Goal: Task Accomplishment & Management: Manage account settings

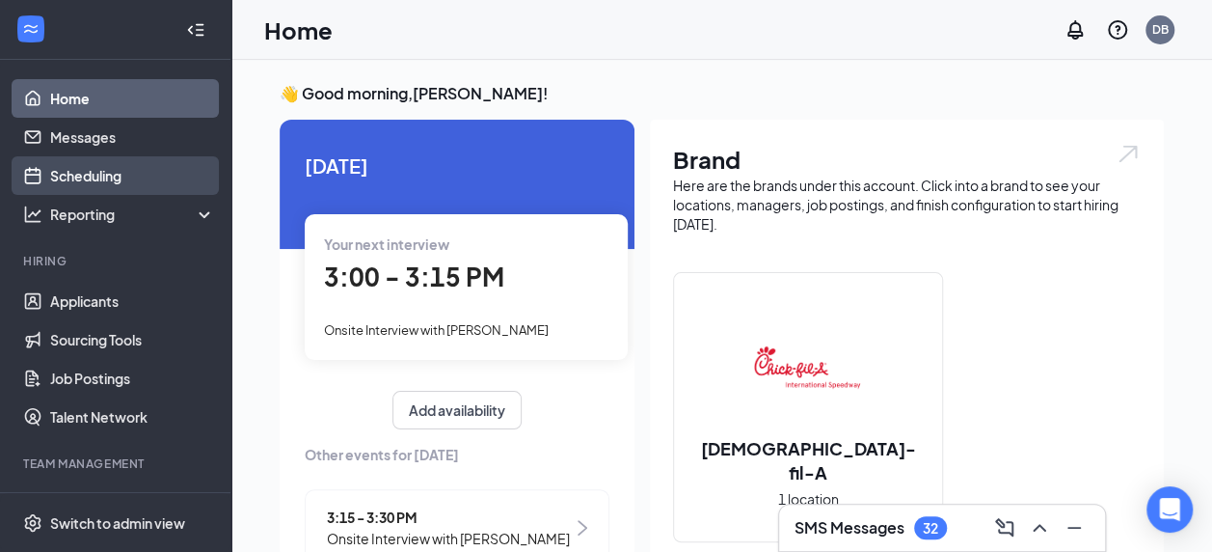
click at [70, 166] on link "Scheduling" at bounding box center [132, 175] width 165 height 39
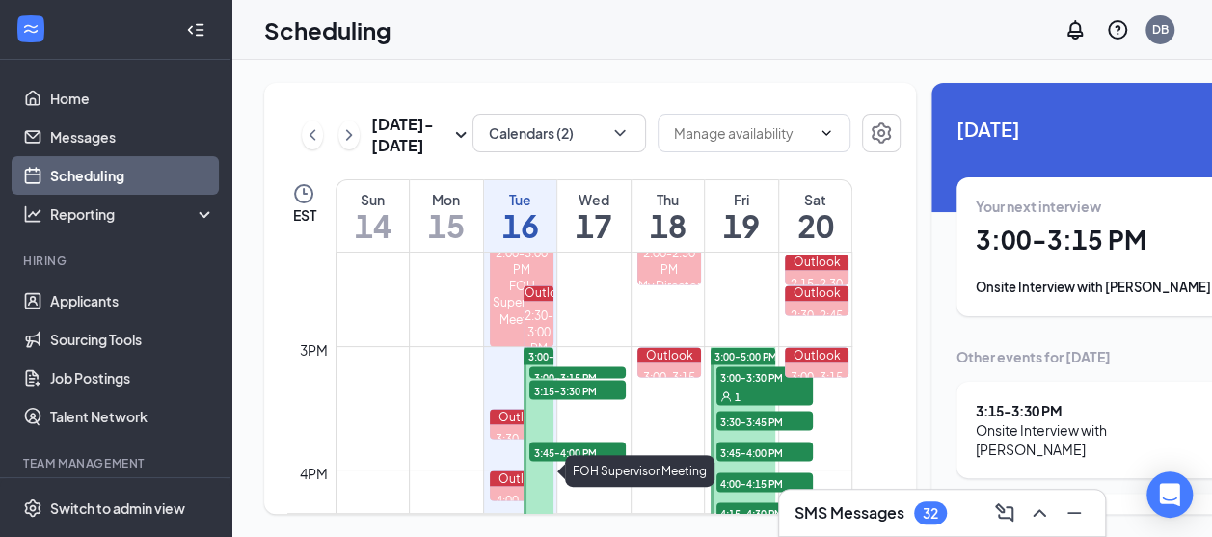
scroll to position [1760, 0]
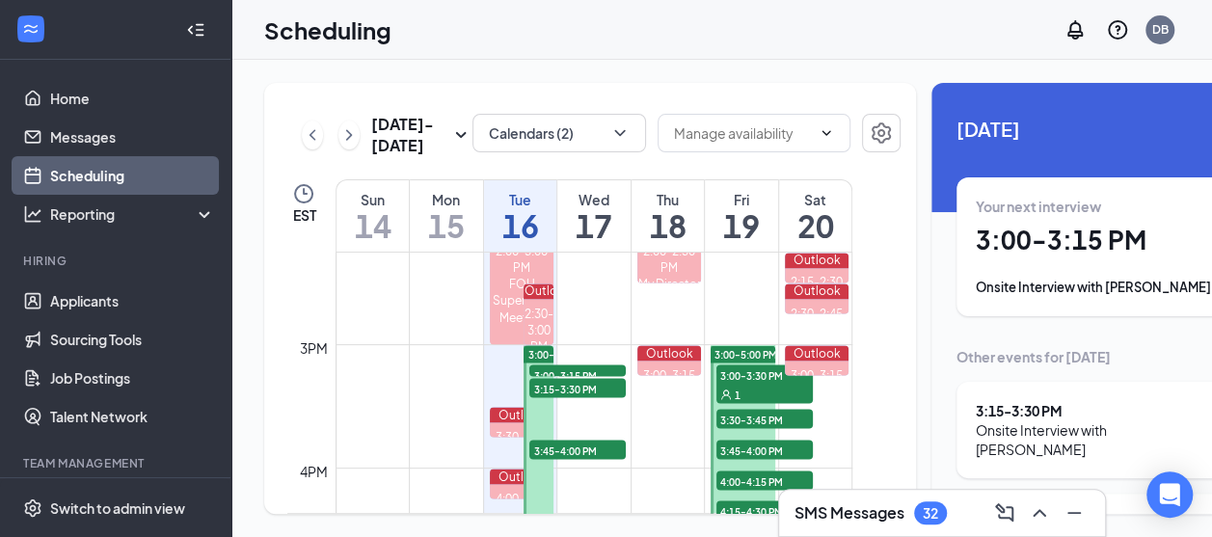
click at [569, 459] on span "3:45-4:00 PM" at bounding box center [577, 449] width 96 height 19
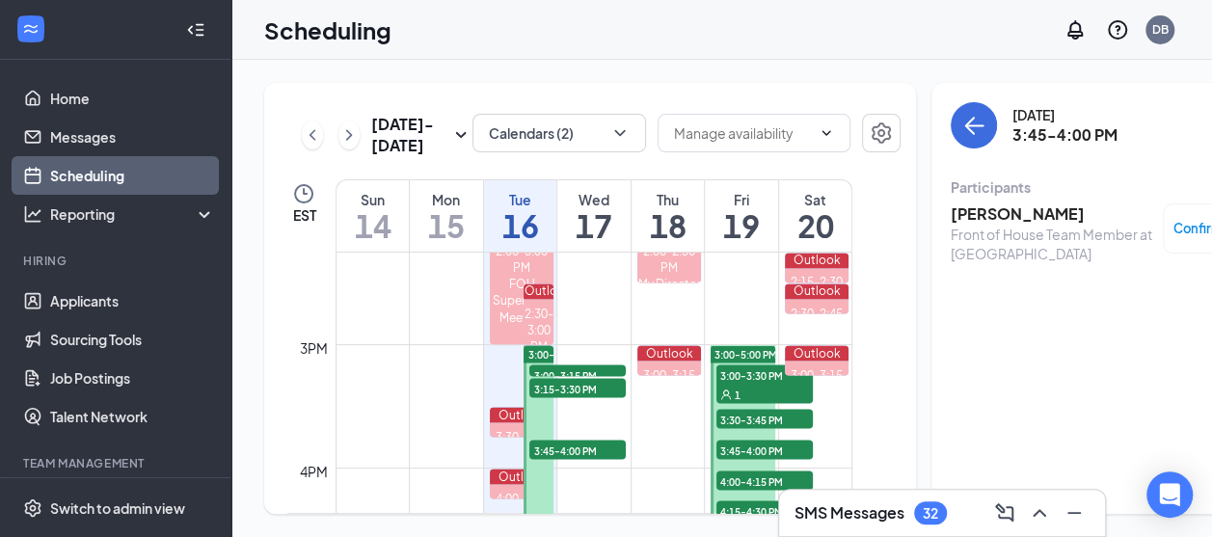
scroll to position [1891, 0]
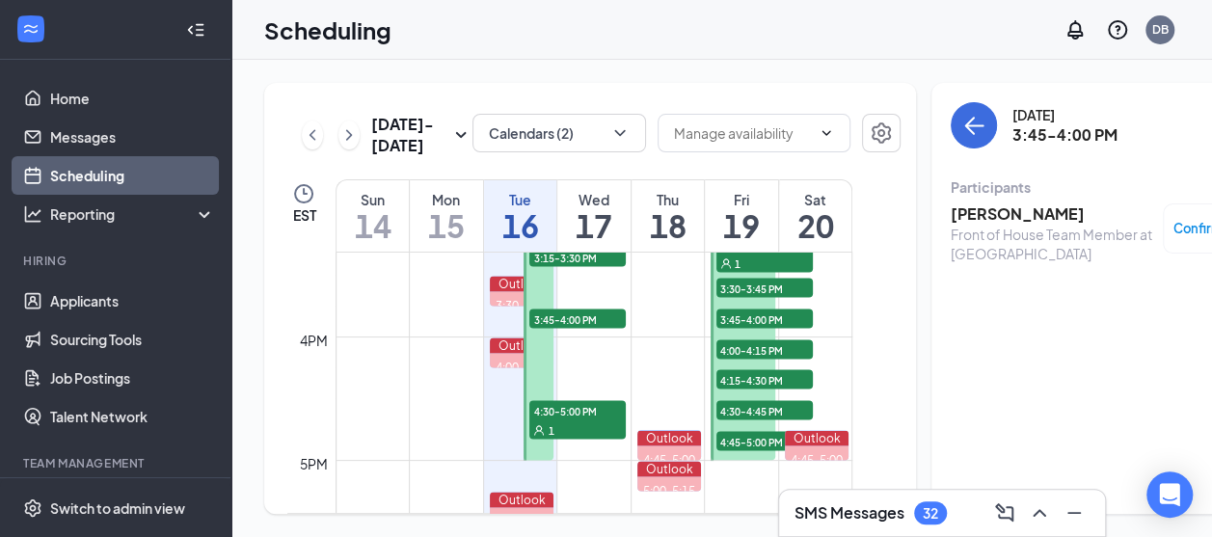
click at [544, 419] on span "4:30-5:00 PM" at bounding box center [577, 409] width 96 height 19
click at [1163, 209] on div "Confirmed" at bounding box center [1215, 228] width 104 height 50
click at [1175, 239] on div "Confirmed" at bounding box center [1215, 228] width 104 height 50
click at [1173, 223] on span "Confirmed" at bounding box center [1206, 228] width 66 height 19
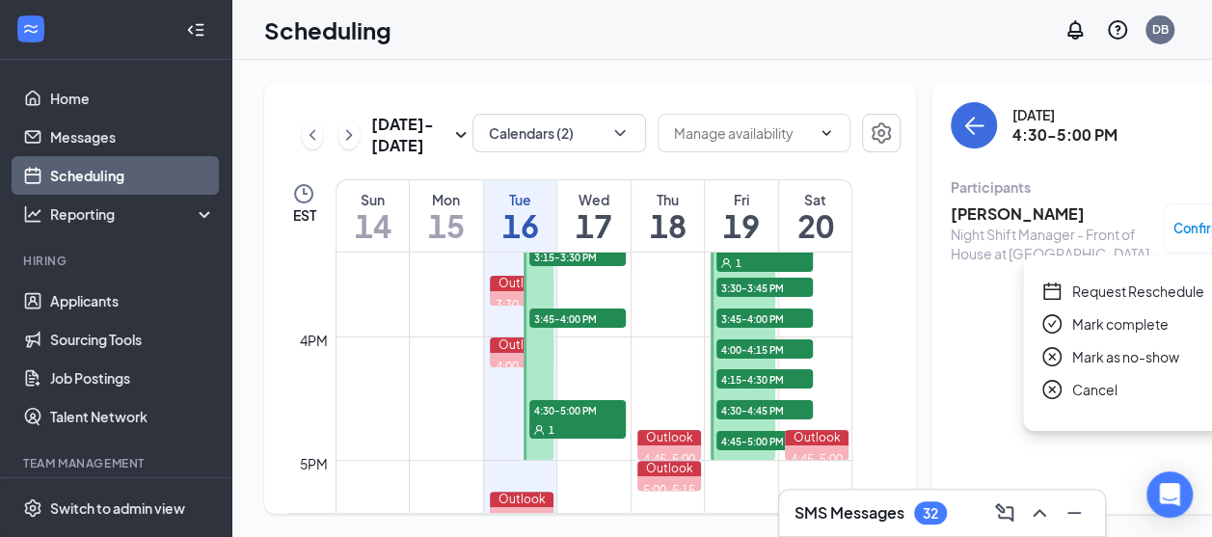
click at [1095, 299] on span "Request Reschedule" at bounding box center [1138, 291] width 132 height 21
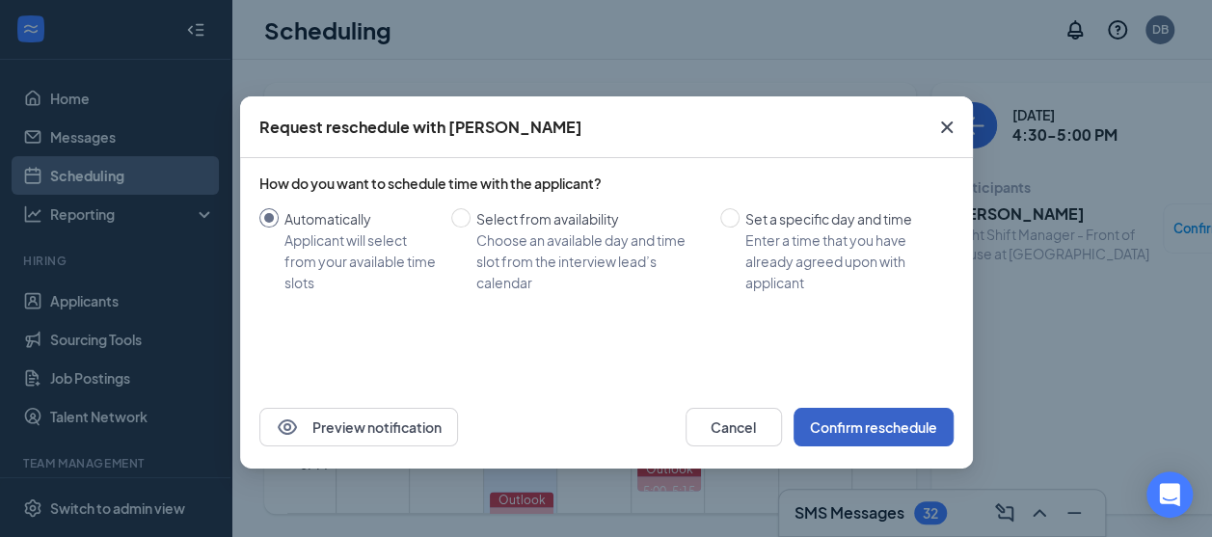
click at [830, 425] on button "Confirm reschedule" at bounding box center [874, 427] width 160 height 39
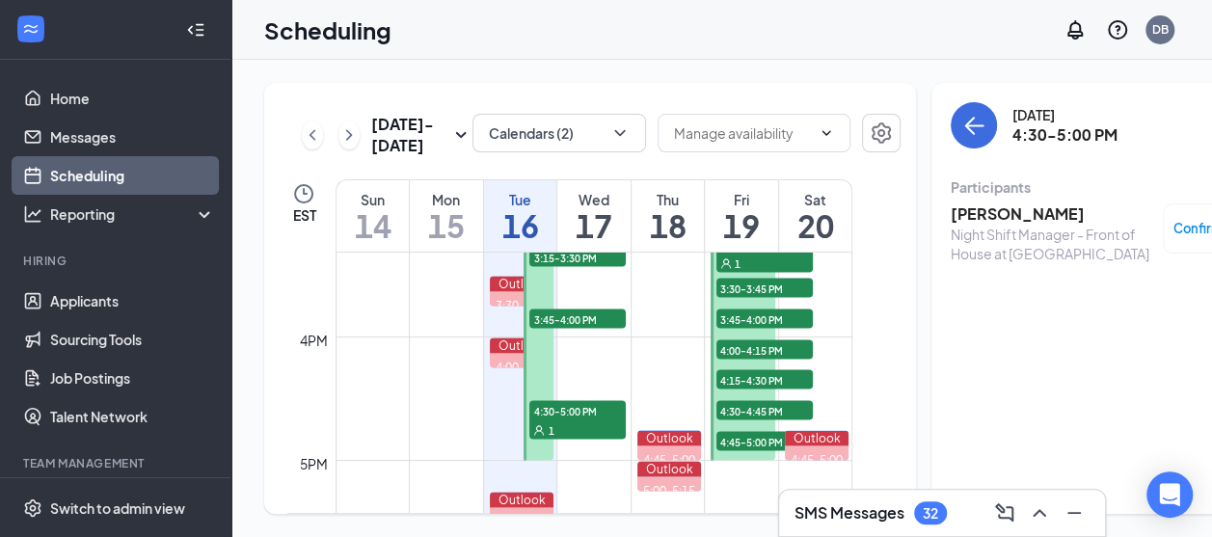
click at [538, 328] on span "3:45-4:00 PM" at bounding box center [577, 318] width 96 height 19
click at [571, 266] on span "3:15-3:30 PM" at bounding box center [577, 256] width 96 height 19
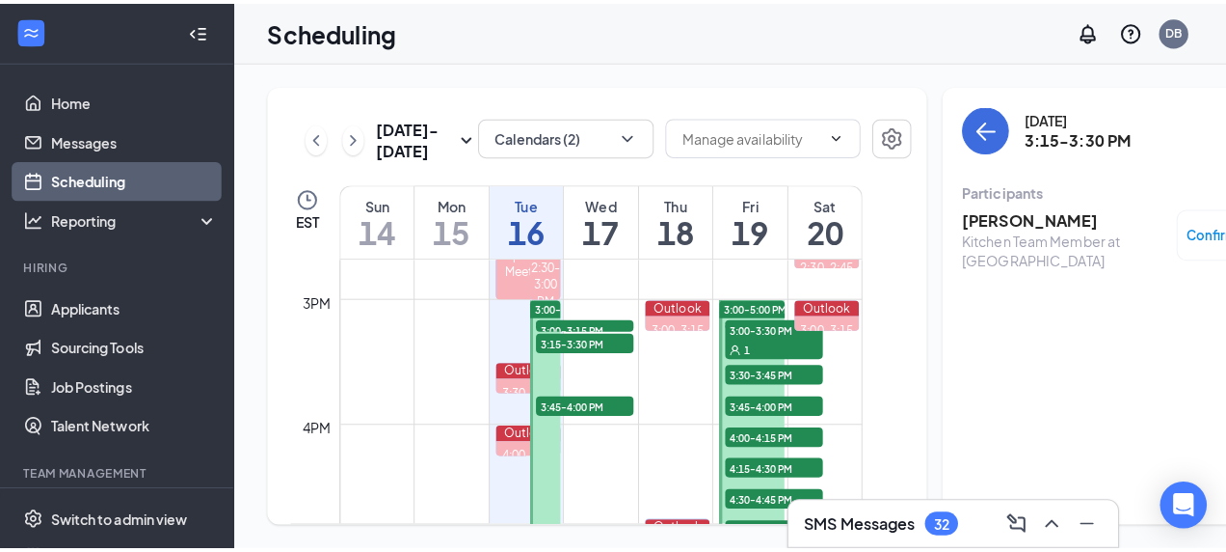
scroll to position [1812, 0]
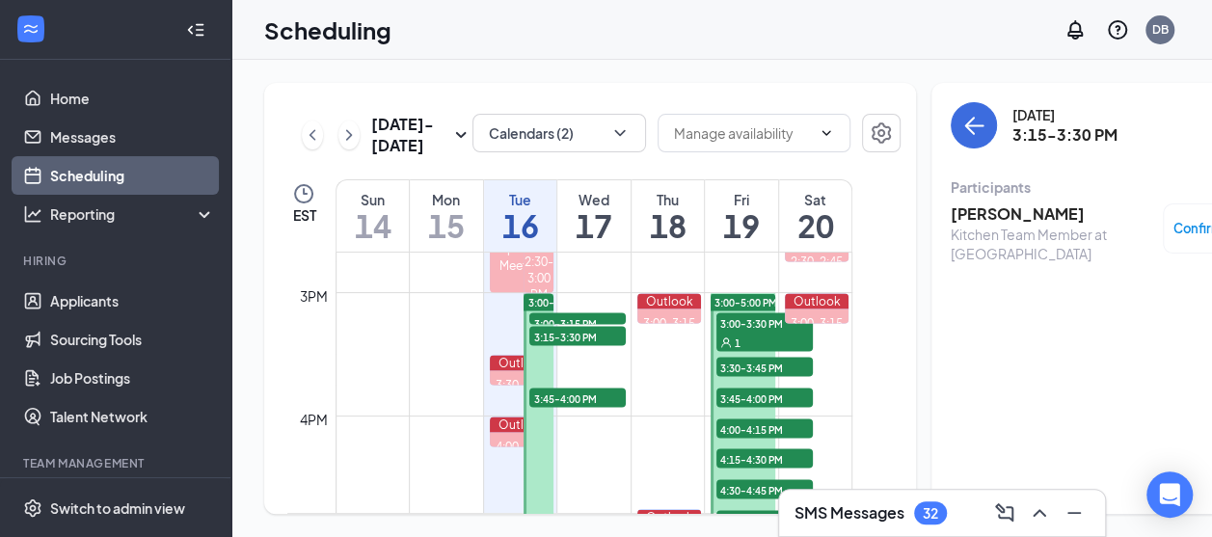
click at [567, 332] on span "3:00-3:15 PM" at bounding box center [577, 321] width 96 height 19
click at [987, 212] on h3 "[PERSON_NAME]" at bounding box center [1052, 213] width 202 height 21
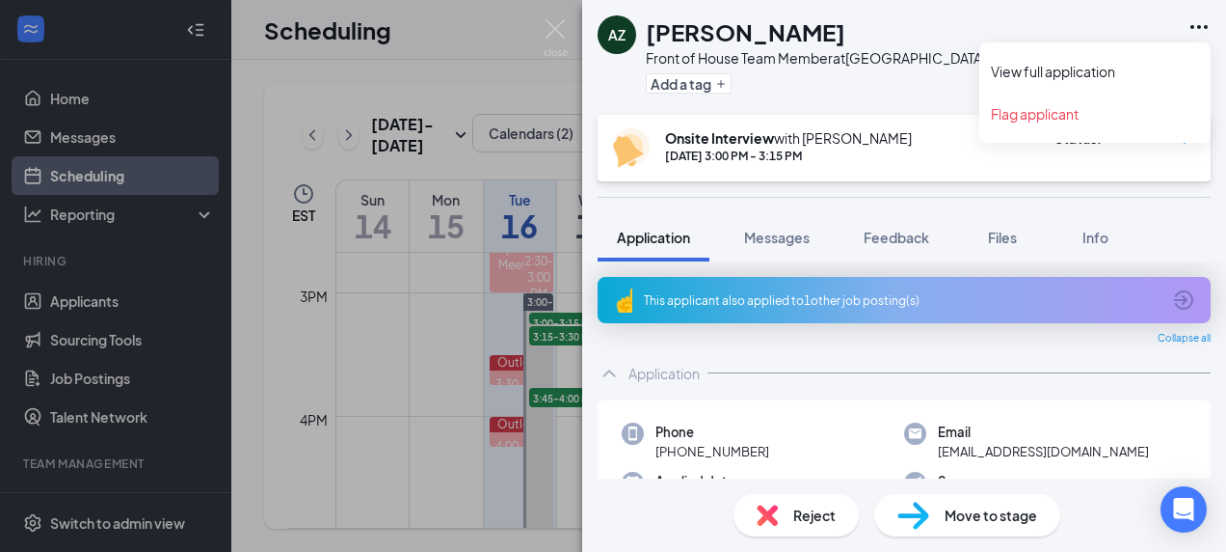
click at [1207, 20] on icon "Ellipses" at bounding box center [1199, 26] width 23 height 23
click at [1121, 79] on link "View full application" at bounding box center [1095, 71] width 208 height 19
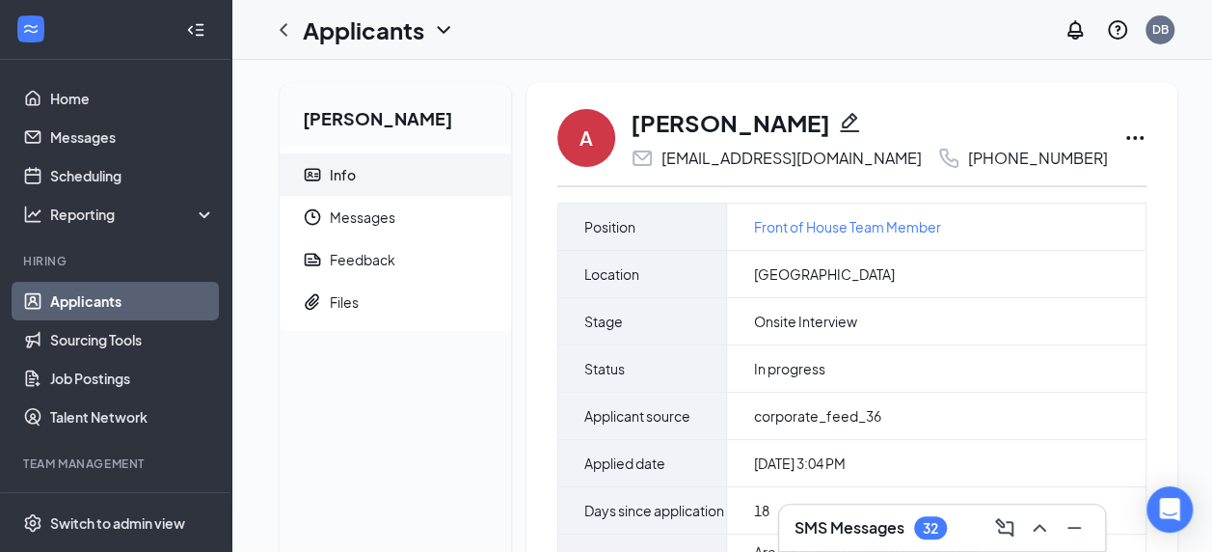
click at [1028, 129] on div "A [PERSON_NAME] [EMAIL_ADDRESS][DOMAIN_NAME] [PHONE_NUMBER]" at bounding box center [851, 138] width 589 height 64
click at [1123, 133] on icon "Ellipses" at bounding box center [1134, 137] width 23 height 23
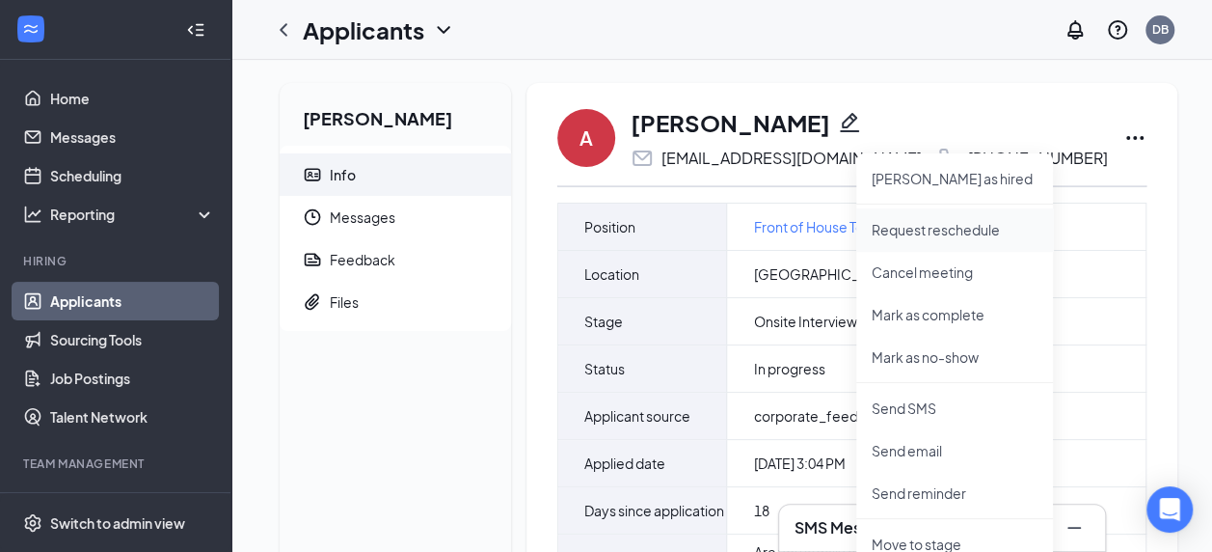
click at [979, 222] on p "Request reschedule" at bounding box center [955, 229] width 166 height 19
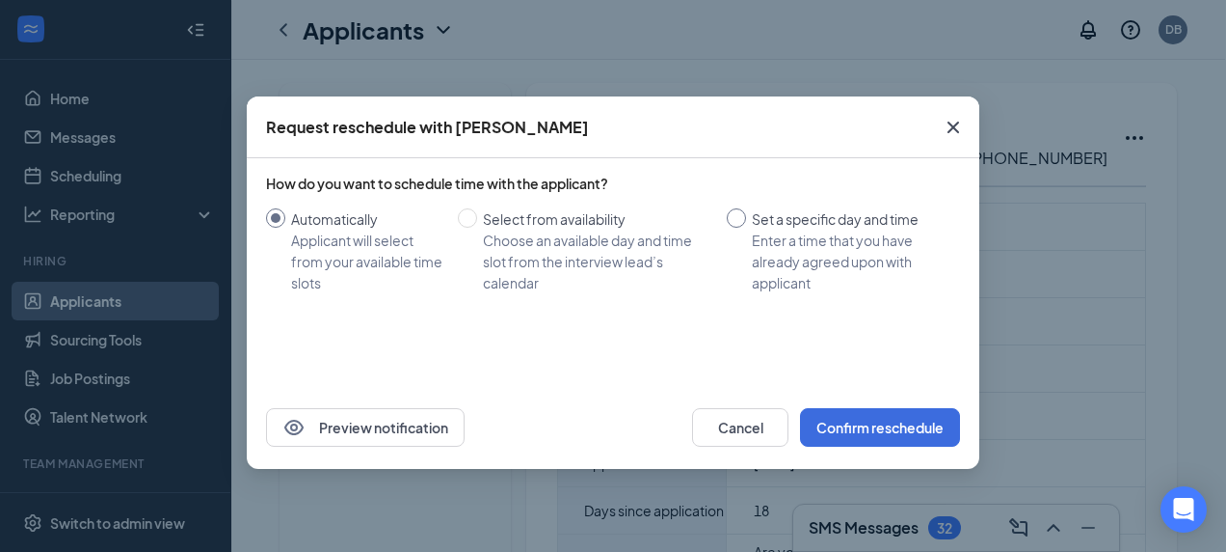
click at [739, 222] on input "Set a specific day and time Enter a time that you have already agreed upon with…" at bounding box center [736, 217] width 19 height 19
radio input "true"
radio input "false"
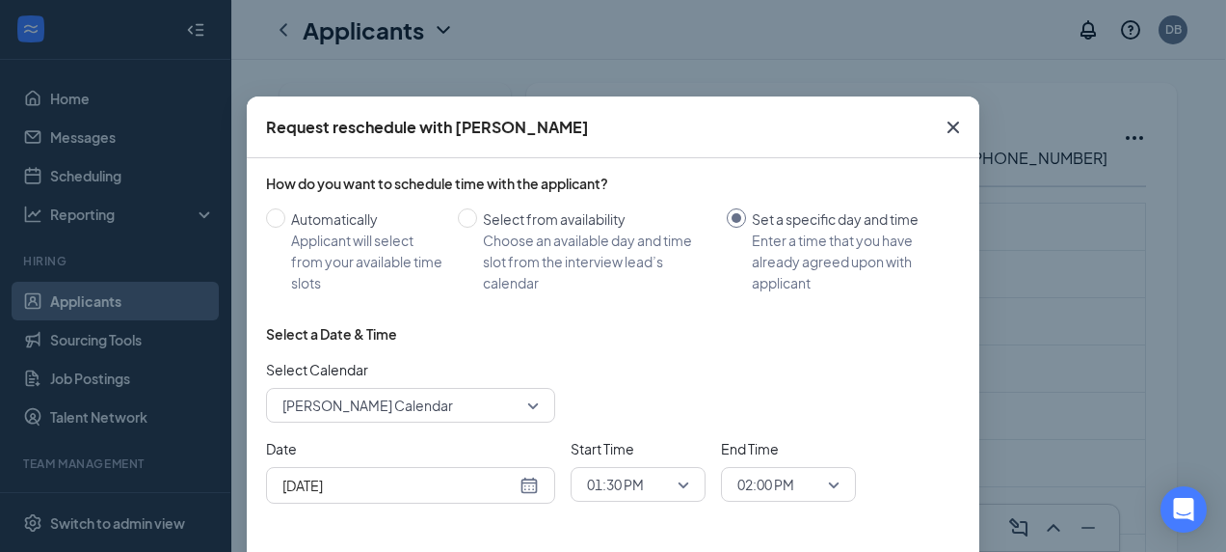
click at [606, 482] on span "01:30 PM" at bounding box center [615, 484] width 57 height 29
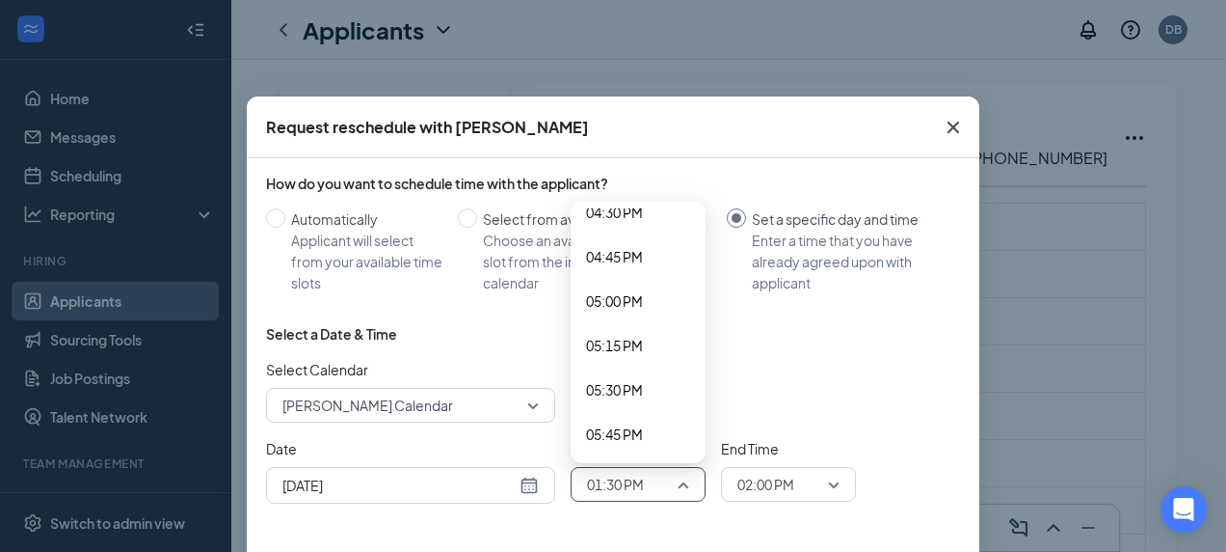
scroll to position [2943, 0]
click at [606, 212] on span "04:30 PM" at bounding box center [614, 216] width 57 height 21
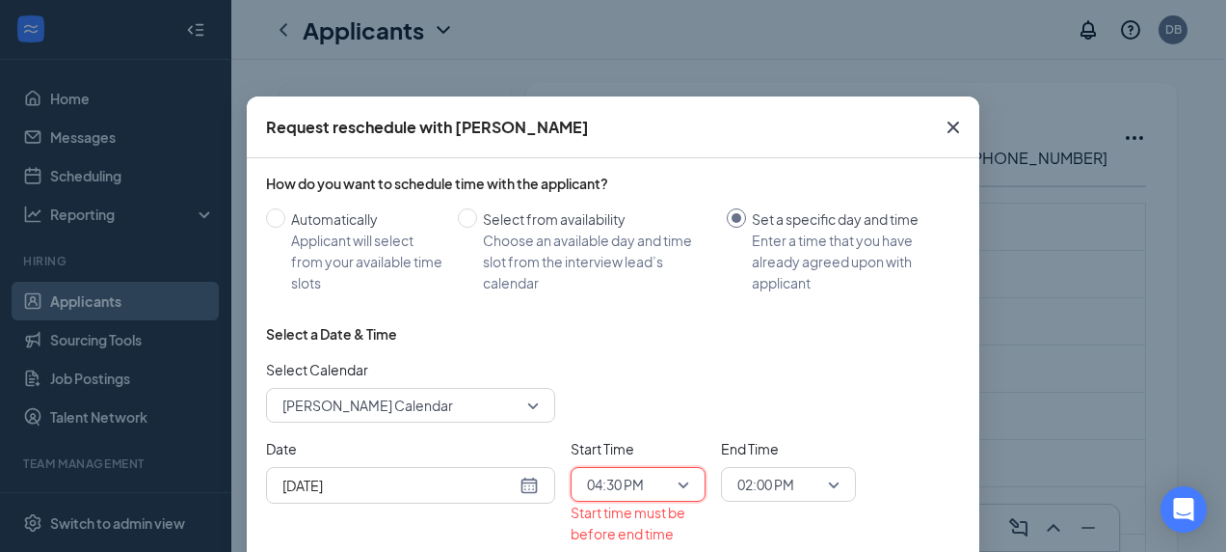
click at [787, 490] on span "02:00 PM" at bounding box center [766, 484] width 57 height 29
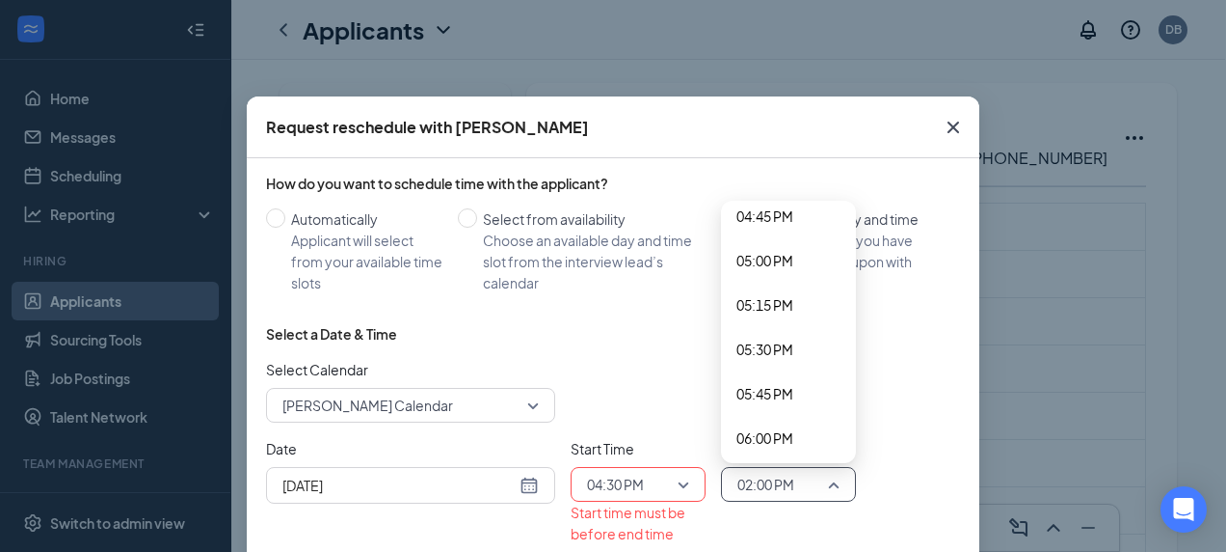
scroll to position [2968, 0]
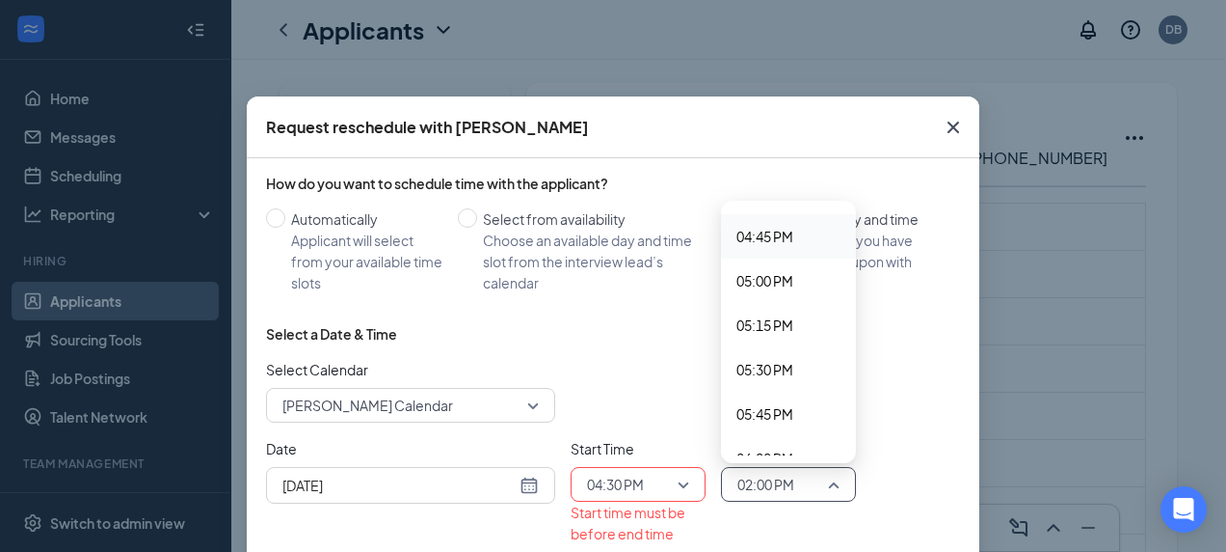
click at [756, 236] on span "04:45 PM" at bounding box center [765, 236] width 57 height 21
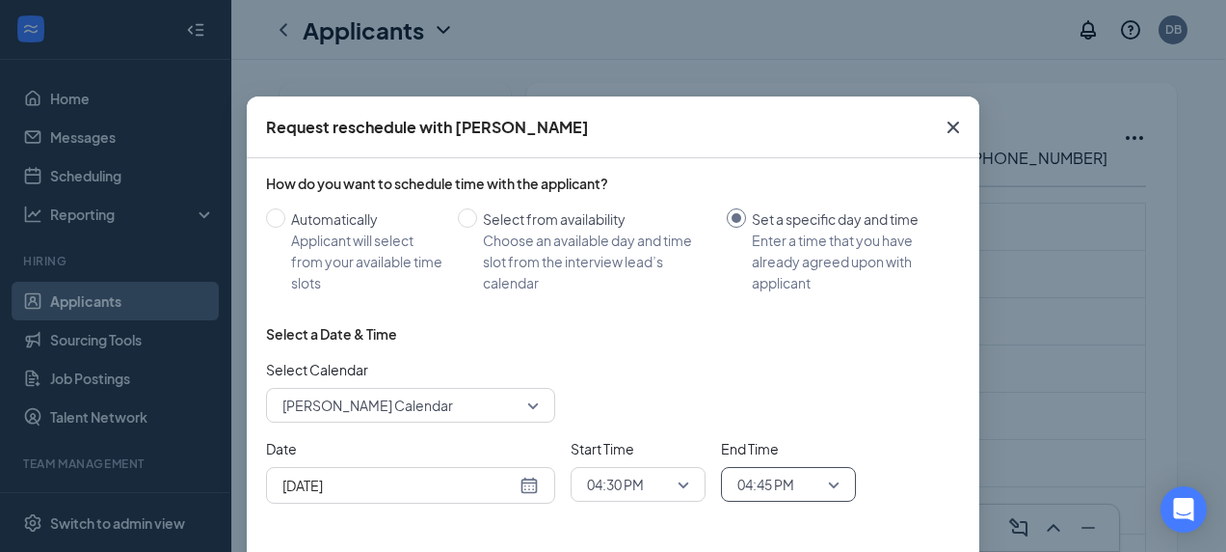
click at [660, 328] on div "Select a Date & Time" at bounding box center [613, 333] width 694 height 19
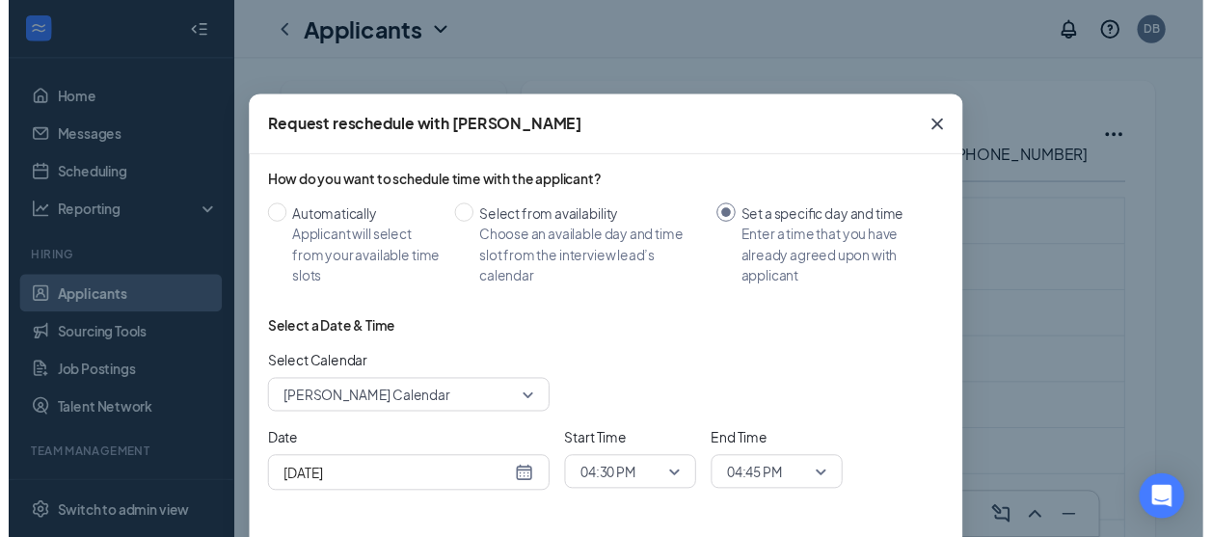
scroll to position [107, 0]
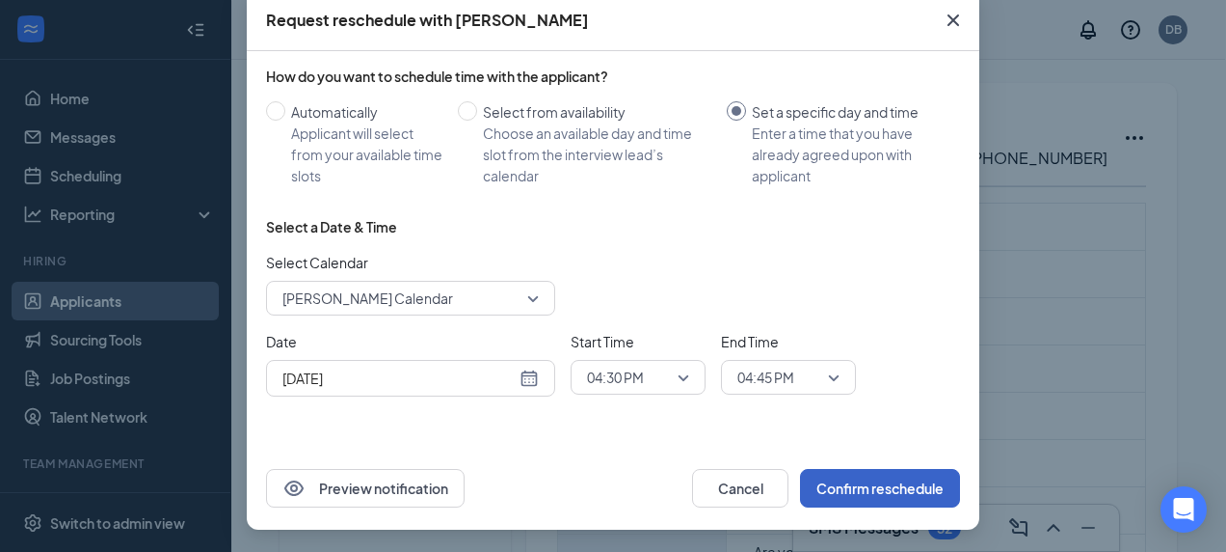
click at [826, 475] on button "Confirm reschedule" at bounding box center [880, 488] width 160 height 39
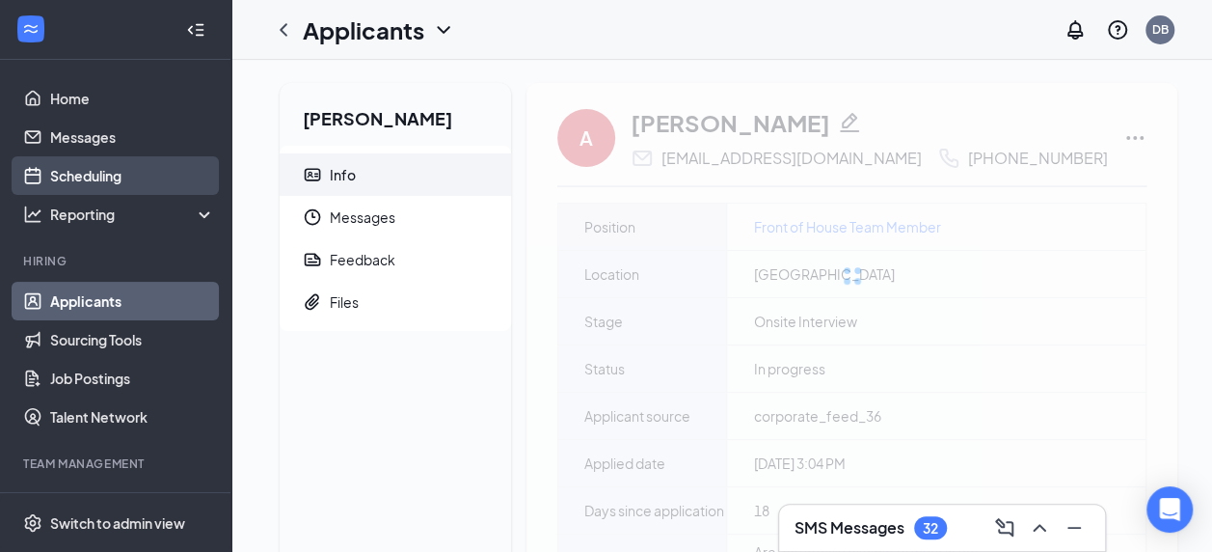
click at [94, 189] on link "Scheduling" at bounding box center [132, 175] width 165 height 39
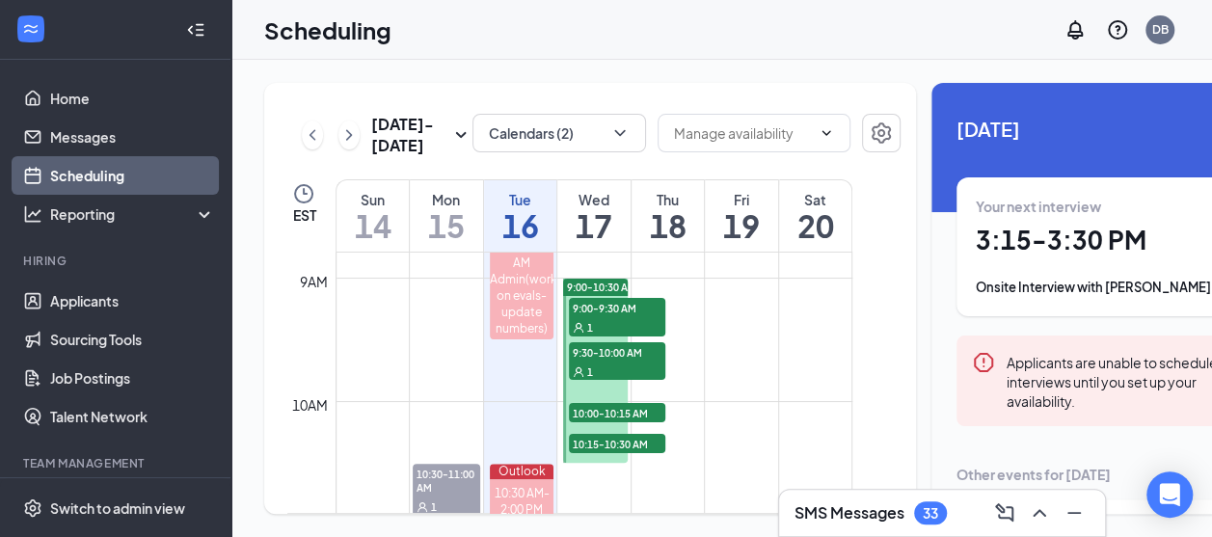
scroll to position [1085, 0]
click at [593, 295] on span "9:00-10:30 AM" at bounding box center [601, 288] width 69 height 13
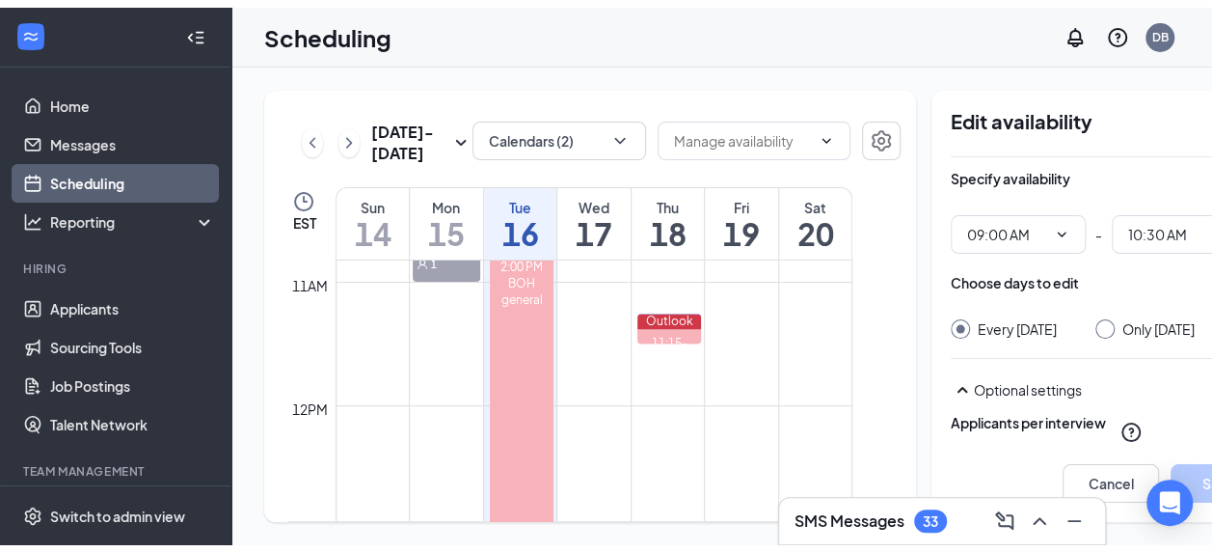
scroll to position [1337, 0]
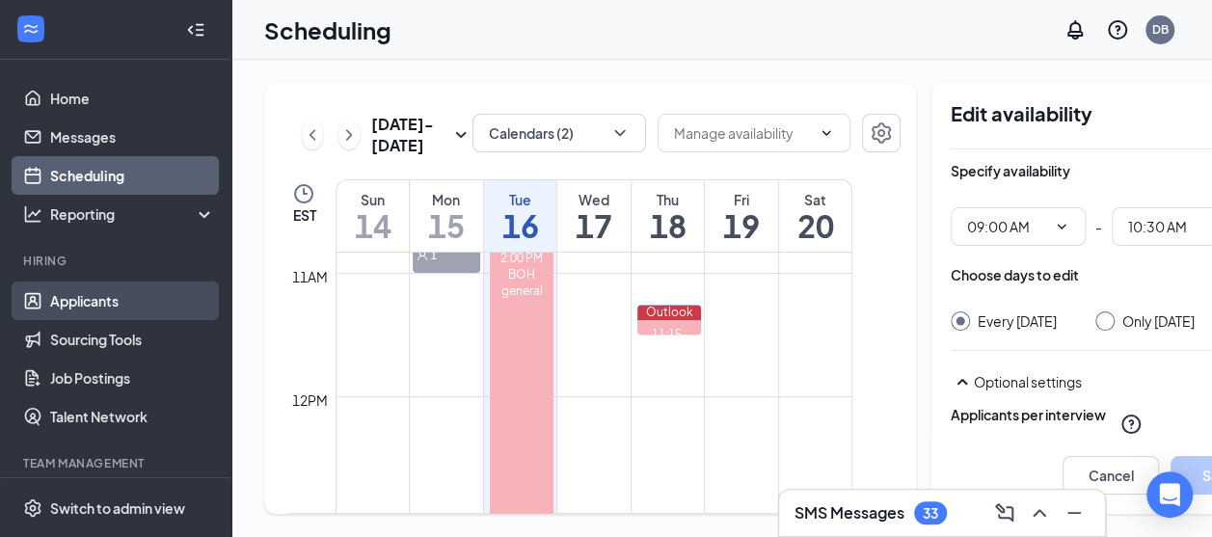
click at [70, 314] on link "Applicants" at bounding box center [132, 301] width 165 height 39
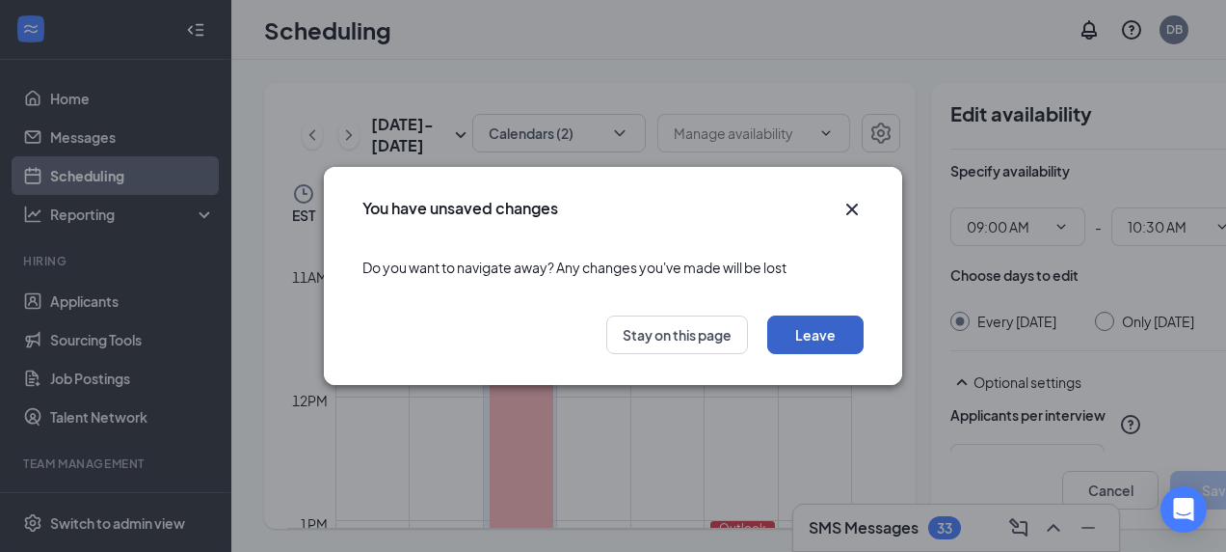
click at [793, 345] on button "Leave" at bounding box center [816, 334] width 96 height 39
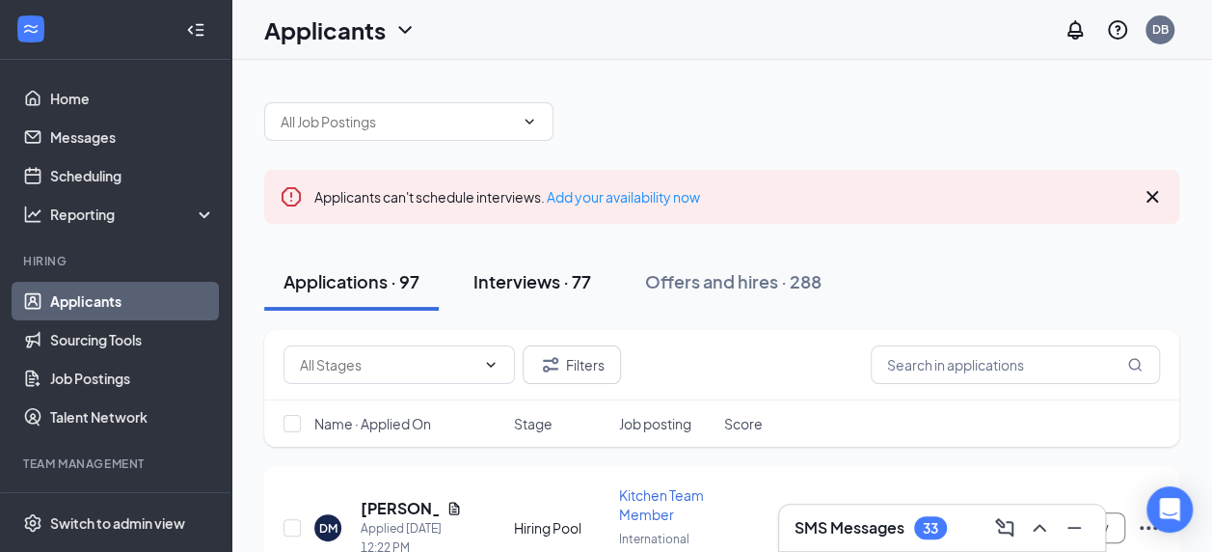
click at [509, 283] on div "Interviews · 77" at bounding box center [532, 281] width 118 height 24
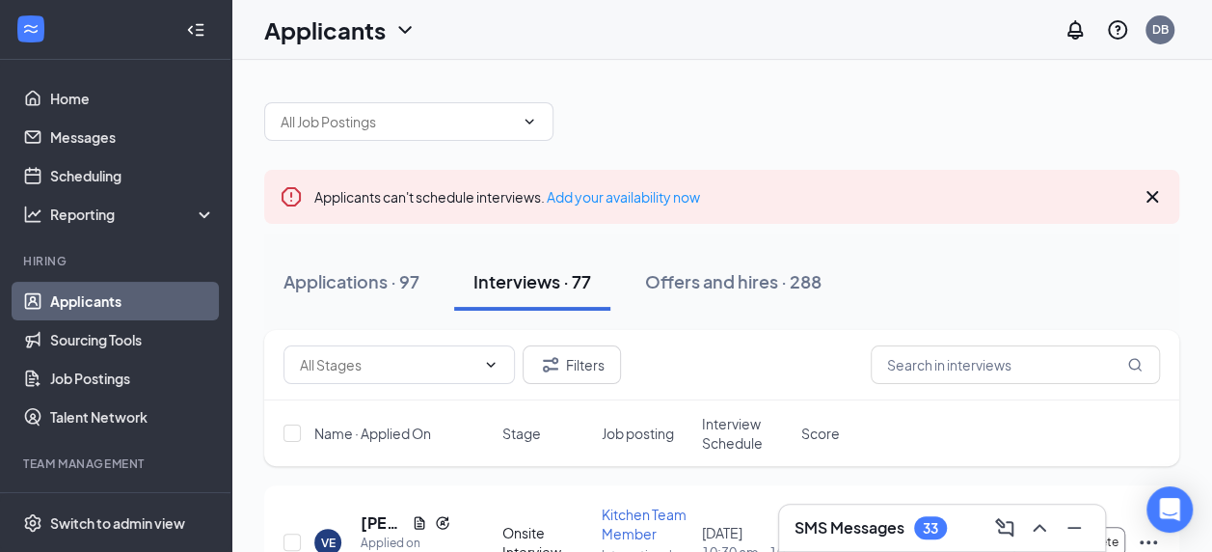
click at [748, 457] on div "Name · Applied On Stage Job posting Interview Schedule Score" at bounding box center [721, 433] width 915 height 66
click at [727, 436] on span "Interview Schedule" at bounding box center [746, 433] width 88 height 39
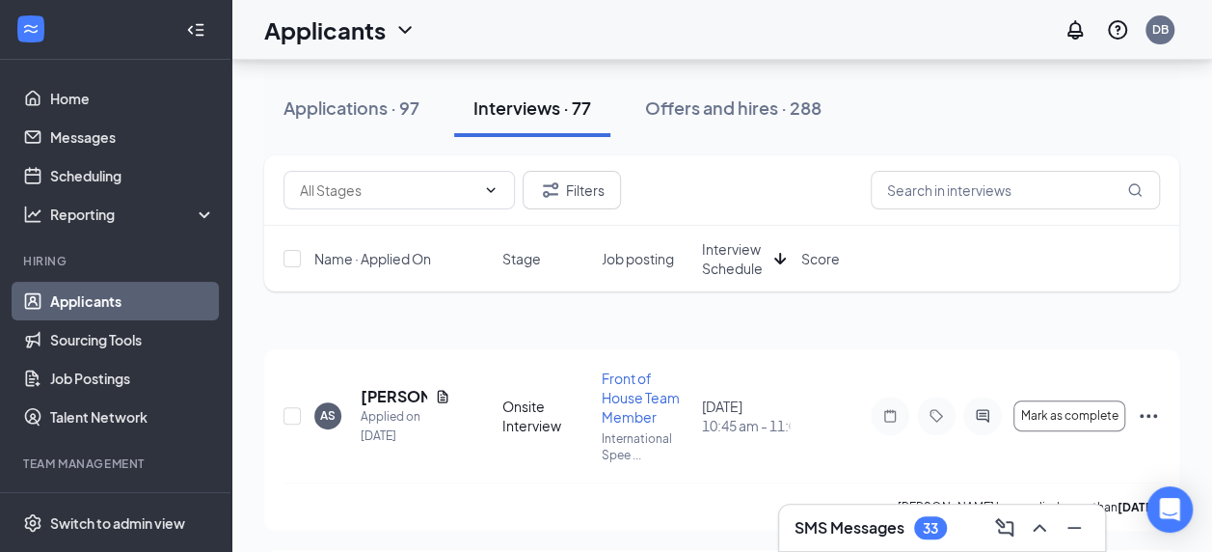
scroll to position [227, 0]
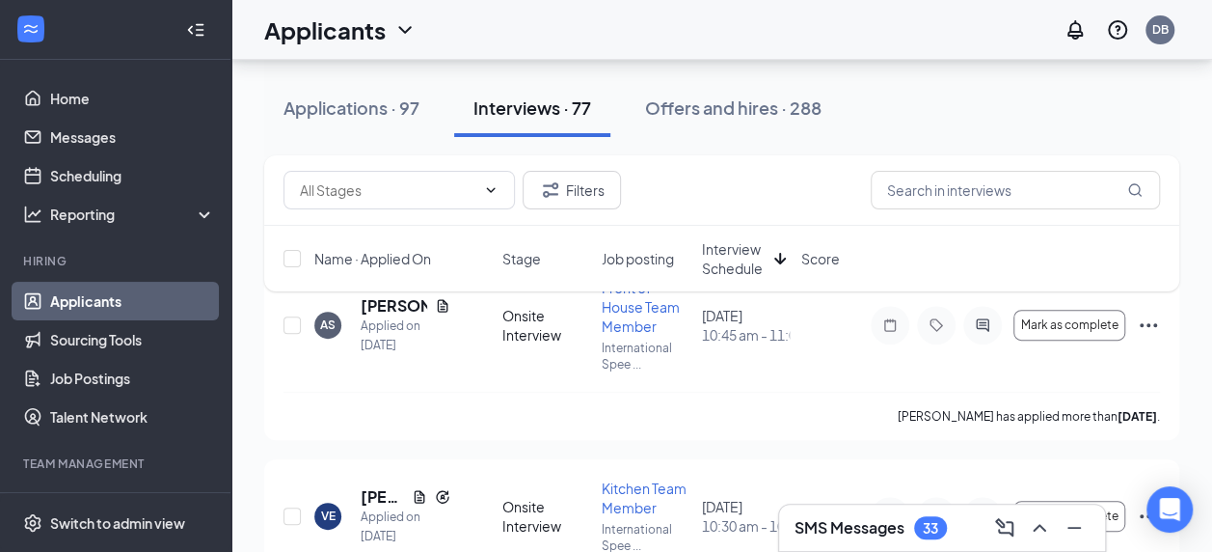
click at [725, 260] on span "Interview Schedule" at bounding box center [733, 258] width 65 height 39
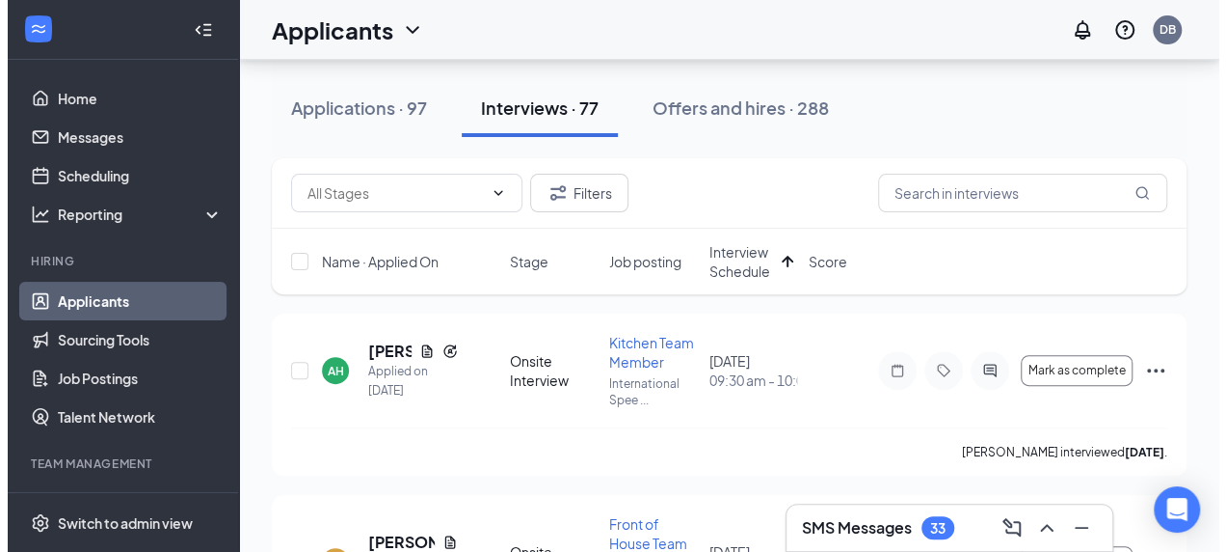
scroll to position [174, 0]
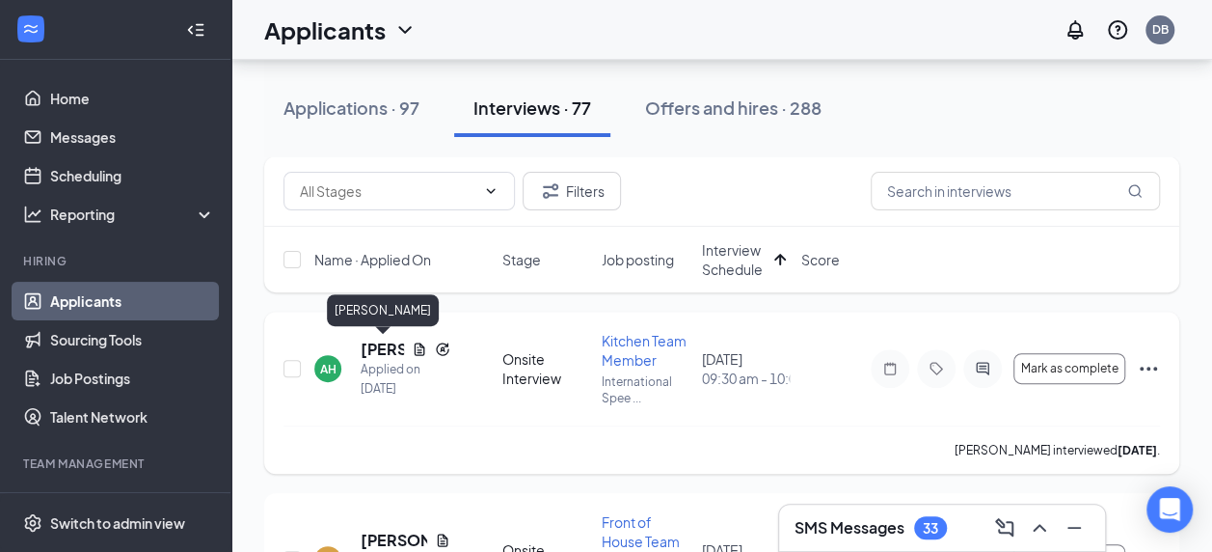
click at [390, 350] on h5 "Alissia Hernandez" at bounding box center [382, 348] width 43 height 21
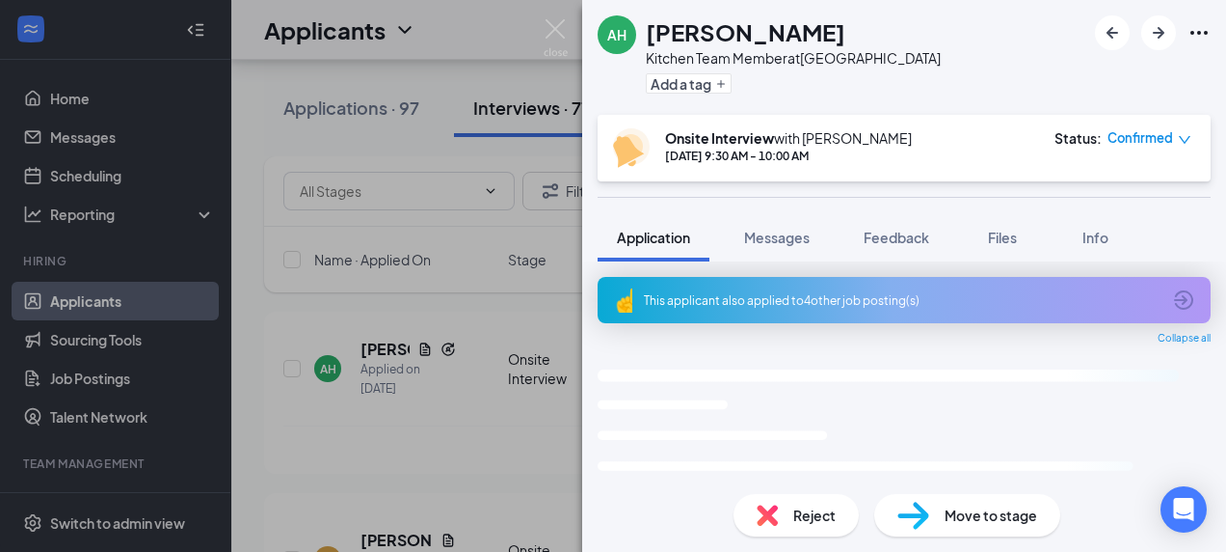
click at [786, 524] on div "Reject" at bounding box center [796, 515] width 125 height 42
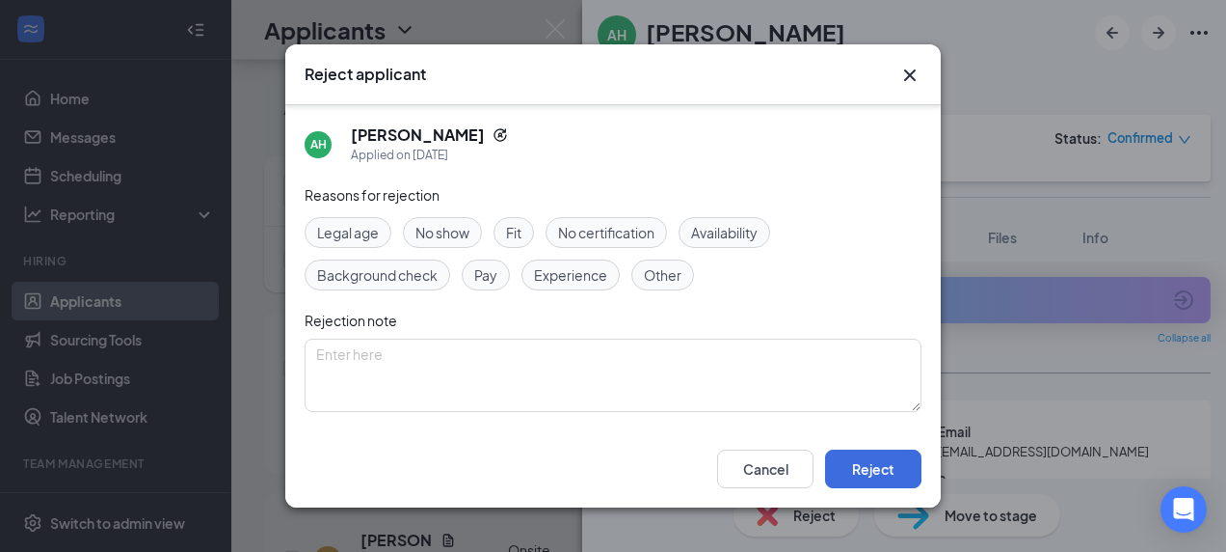
scroll to position [140, 0]
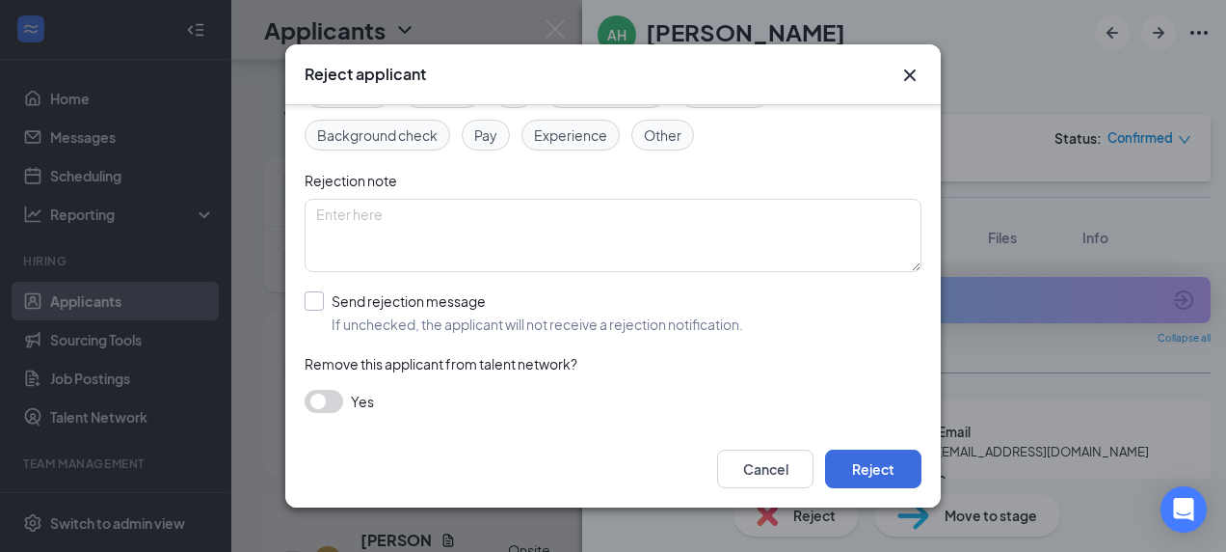
click at [400, 305] on input "Send rejection message If unchecked, the applicant will not receive a rejection…" at bounding box center [524, 312] width 439 height 42
checkbox input "true"
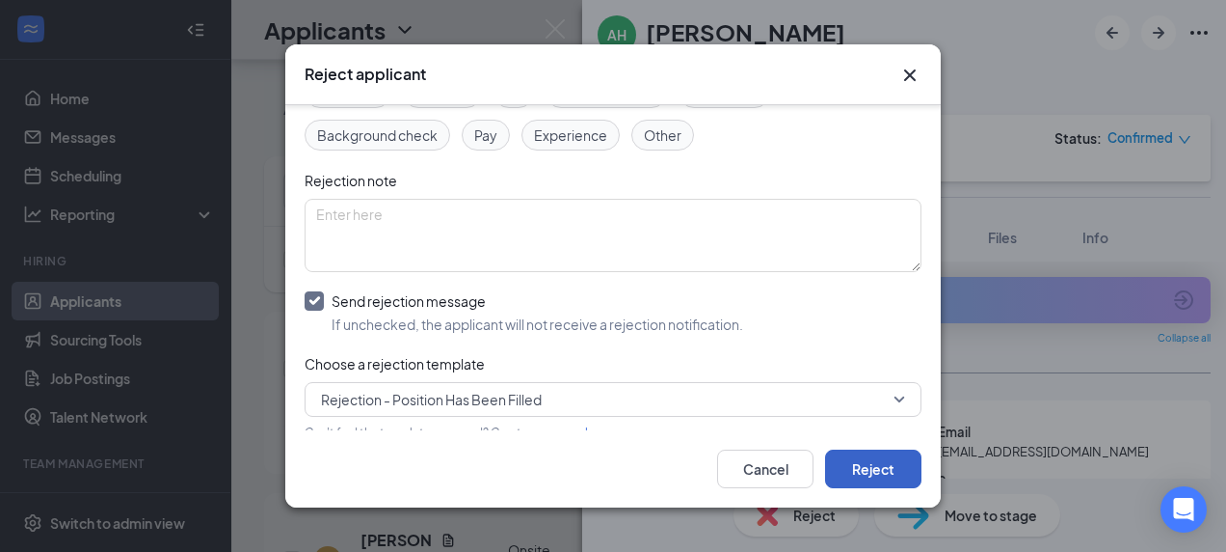
click at [868, 480] on button "Reject" at bounding box center [873, 468] width 96 height 39
